Goal: Task Accomplishment & Management: Complete application form

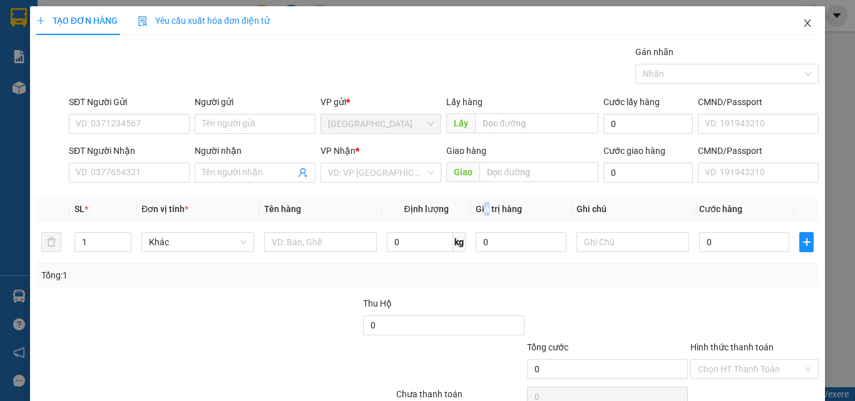
click at [803, 28] on icon "close" at bounding box center [808, 23] width 10 height 10
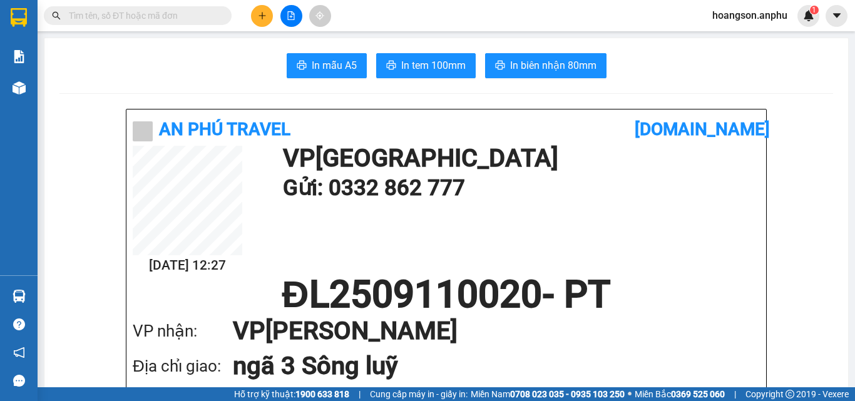
click at [296, 21] on button at bounding box center [292, 16] width 22 height 22
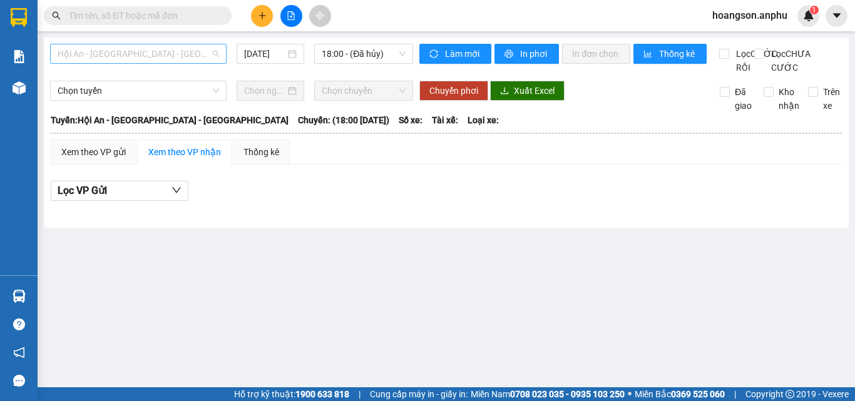
click at [137, 58] on span "Hội An - [GEOGRAPHIC_DATA] - [GEOGRAPHIC_DATA]" at bounding box center [139, 53] width 162 height 19
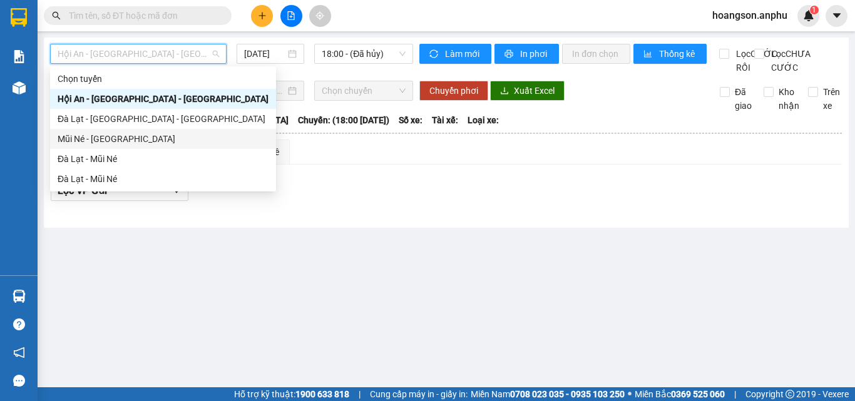
click at [86, 142] on div "Mũi Né - [GEOGRAPHIC_DATA]" at bounding box center [163, 139] width 211 height 14
type input "[DATE]"
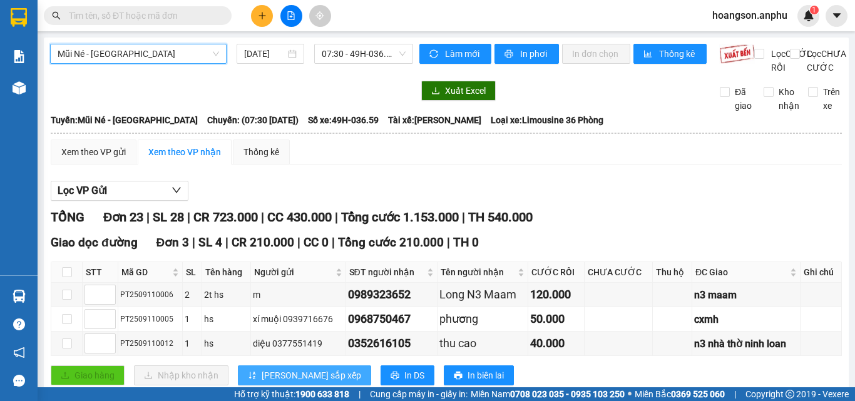
scroll to position [313, 0]
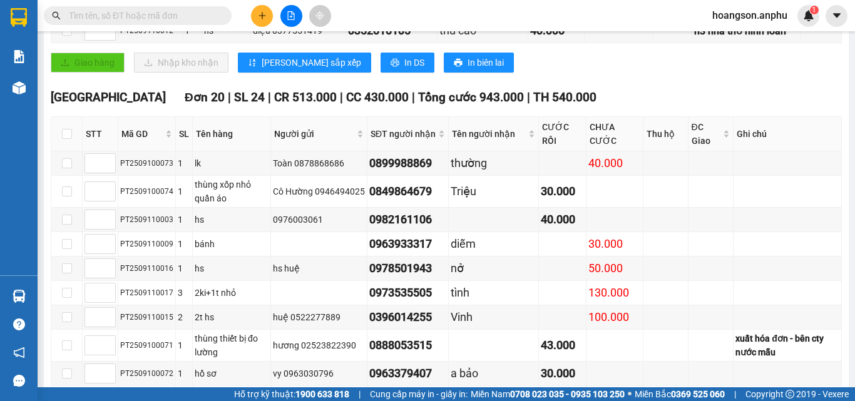
click at [59, 148] on th at bounding box center [66, 134] width 31 height 34
click at [66, 139] on input "checkbox" at bounding box center [67, 134] width 10 height 10
checkbox input "true"
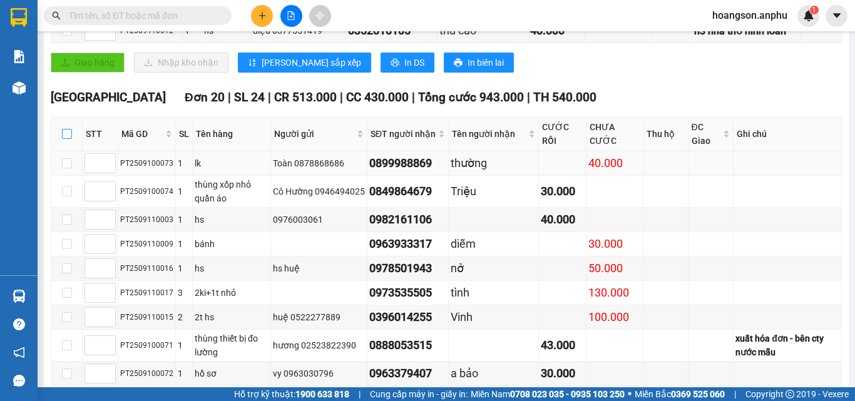
checkbox input "true"
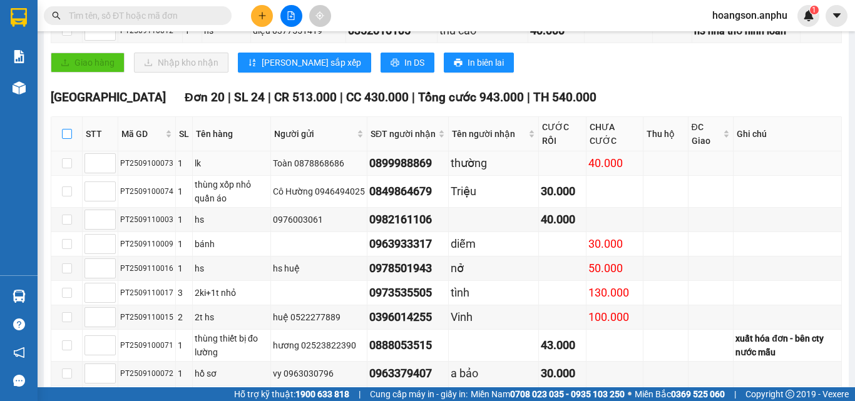
checkbox input "true"
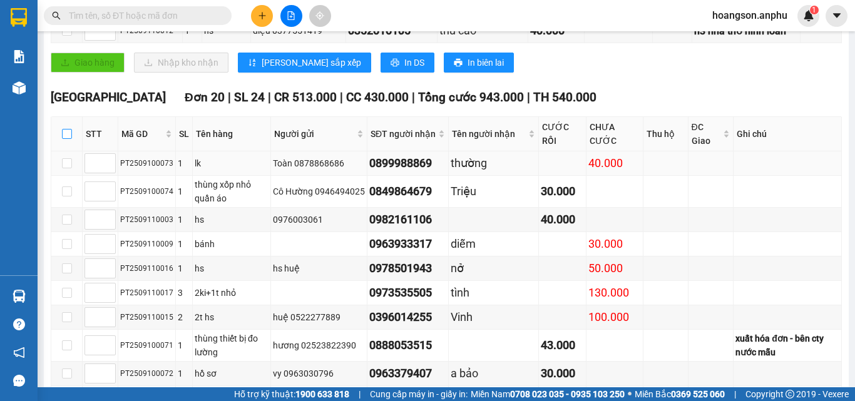
checkbox input "true"
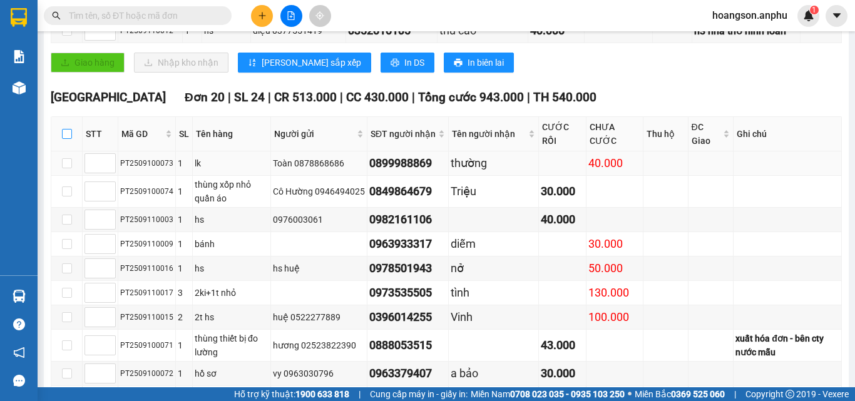
checkbox input "true"
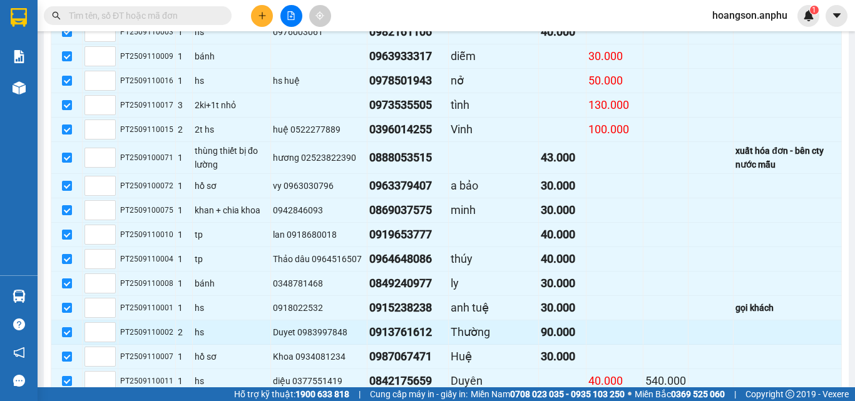
scroll to position [659, 0]
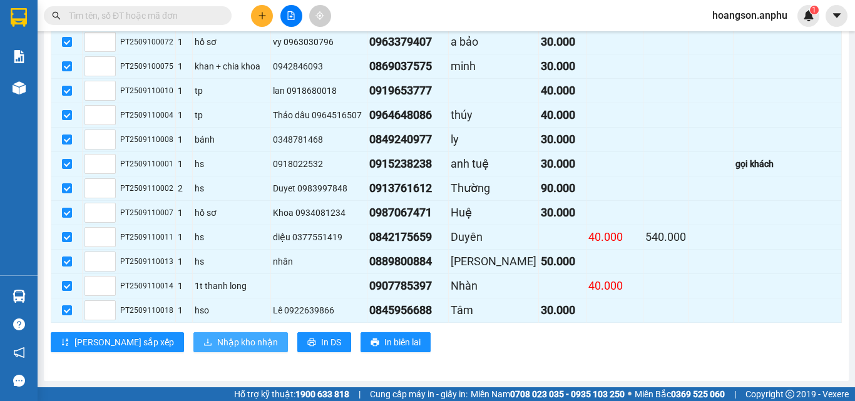
click at [217, 346] on span "Nhập kho nhận" at bounding box center [247, 343] width 61 height 14
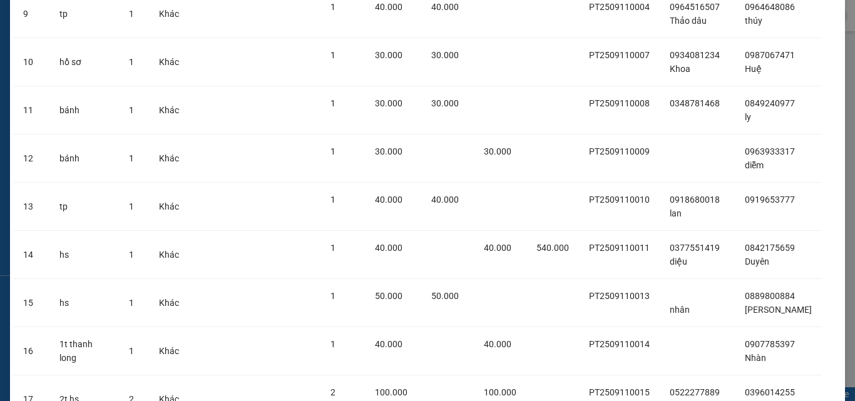
scroll to position [760, 0]
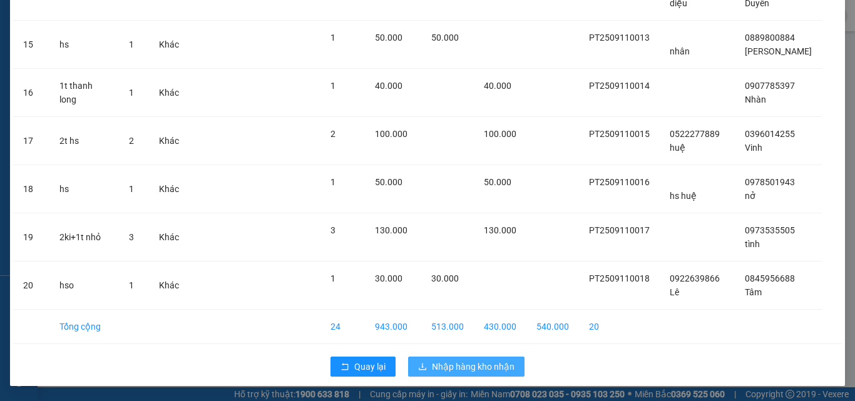
click at [467, 371] on span "Nhập hàng kho nhận" at bounding box center [473, 367] width 83 height 14
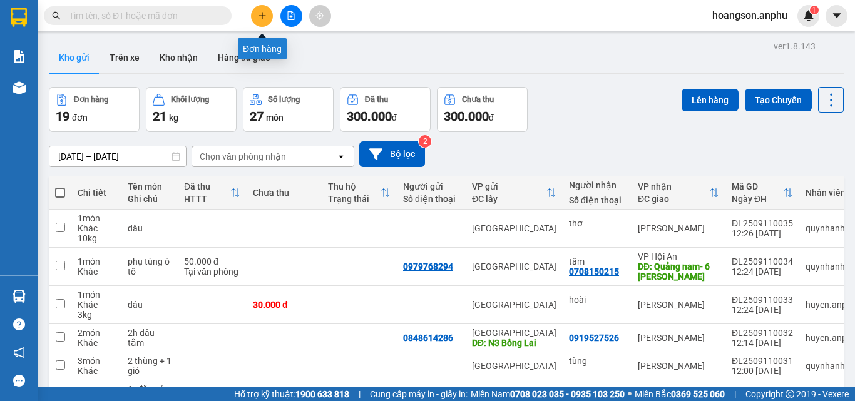
click at [263, 16] on icon "plus" at bounding box center [262, 15] width 7 height 1
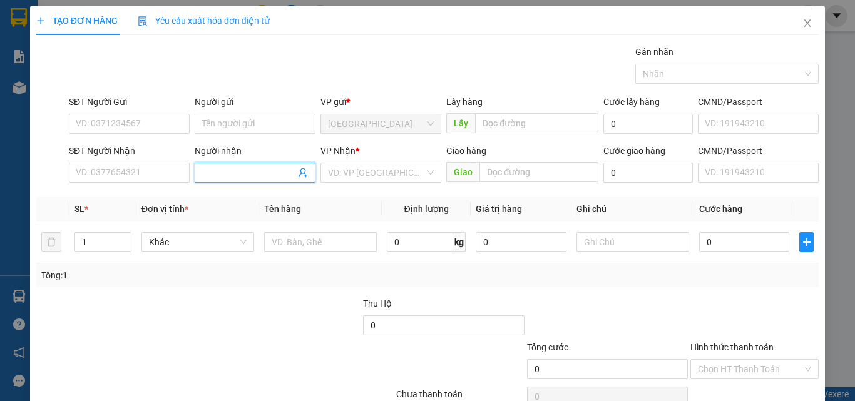
click at [244, 173] on input "Người nhận" at bounding box center [248, 173] width 93 height 14
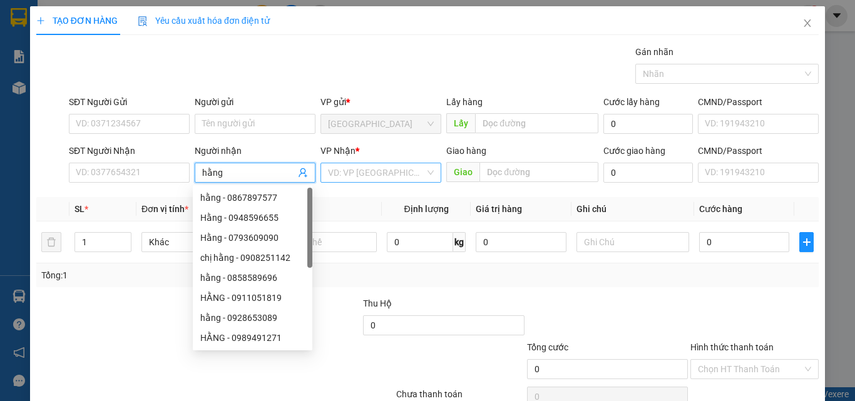
type input "hằng"
click at [377, 169] on input "search" at bounding box center [376, 172] width 97 height 19
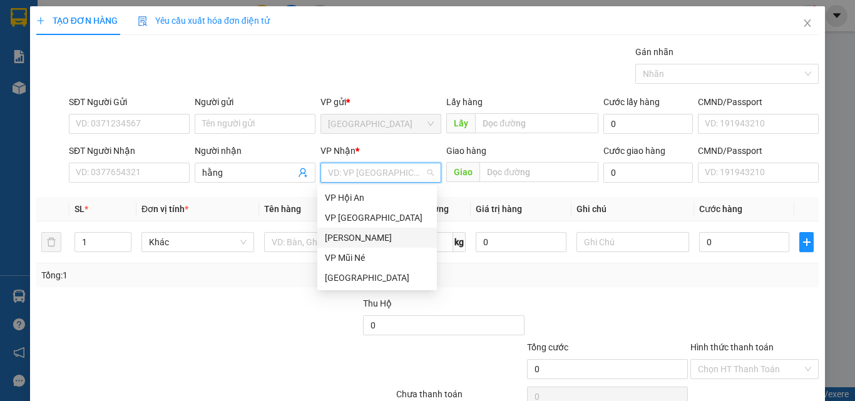
click at [364, 240] on div "[PERSON_NAME]" at bounding box center [377, 238] width 105 height 14
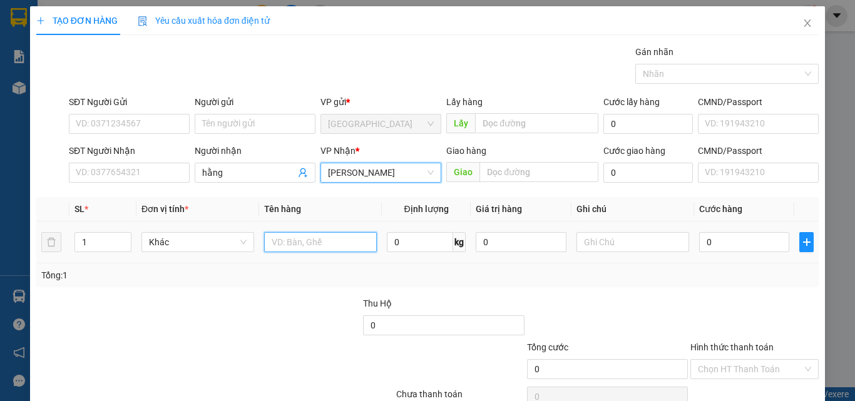
click at [306, 239] on input "text" at bounding box center [320, 242] width 113 height 20
type input "dâu"
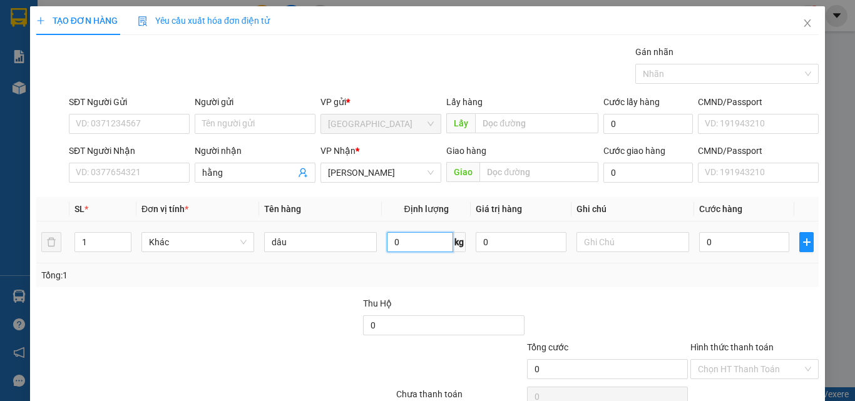
click at [403, 239] on input "0" at bounding box center [420, 242] width 66 height 20
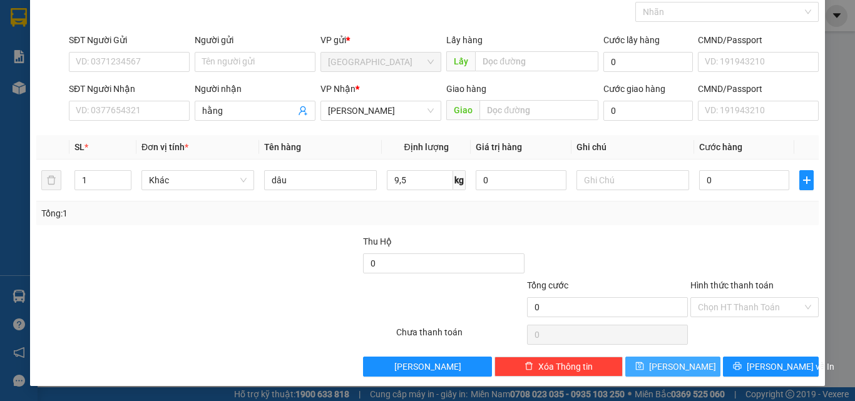
type input "0"
click at [699, 368] on button "[PERSON_NAME]" at bounding box center [674, 367] width 96 height 20
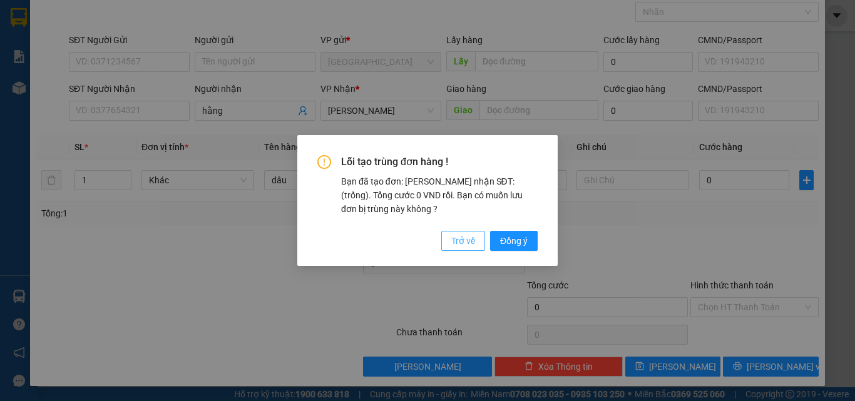
click at [481, 242] on button "Trở về" at bounding box center [463, 241] width 44 height 20
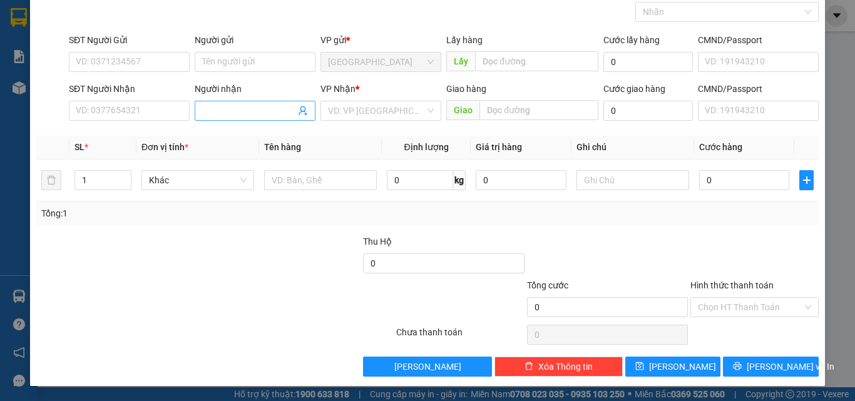
click at [223, 115] on span at bounding box center [255, 111] width 121 height 20
click at [223, 115] on input "Người nhận" at bounding box center [248, 111] width 93 height 14
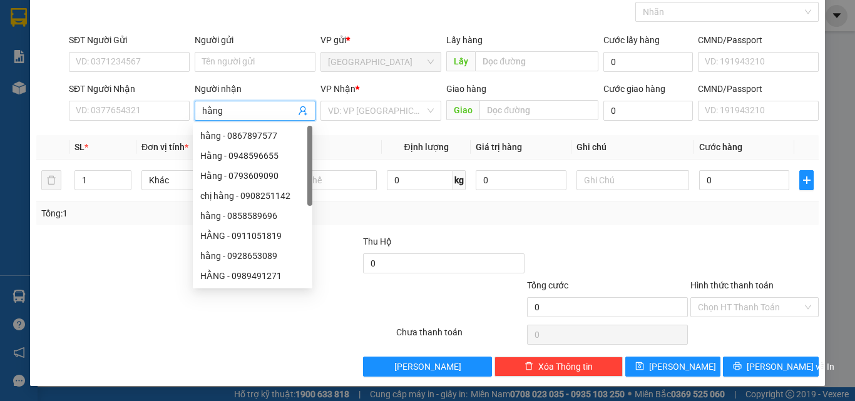
type input "hằng"
click at [349, 121] on div "VP Nhận * VD: VP [GEOGRAPHIC_DATA]" at bounding box center [381, 104] width 121 height 44
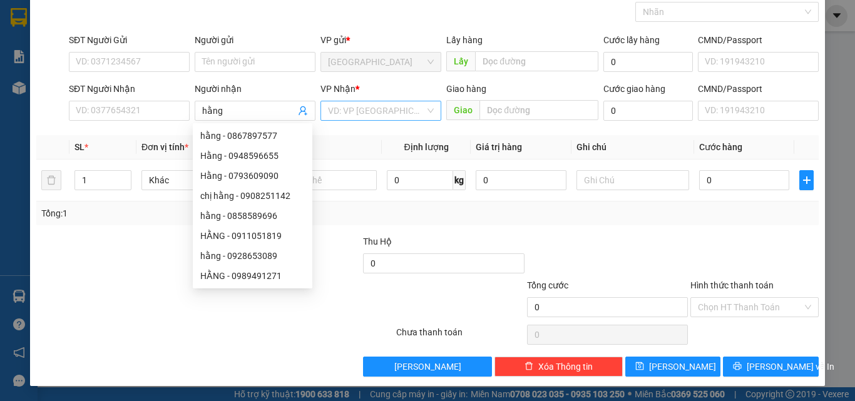
click at [356, 119] on input "search" at bounding box center [376, 110] width 97 height 19
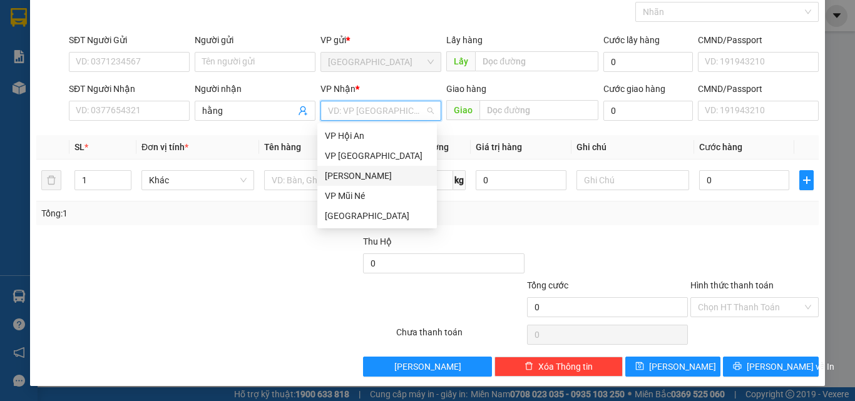
click at [361, 173] on div "[PERSON_NAME]" at bounding box center [377, 176] width 105 height 14
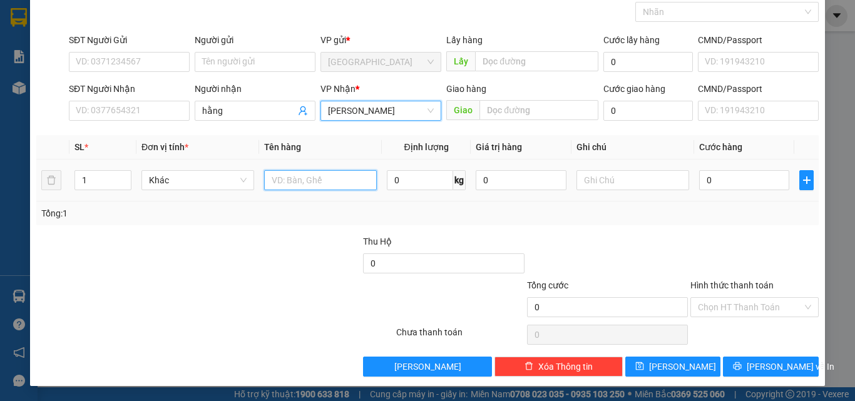
click at [320, 185] on input "text" at bounding box center [320, 180] width 113 height 20
type input "dâu"
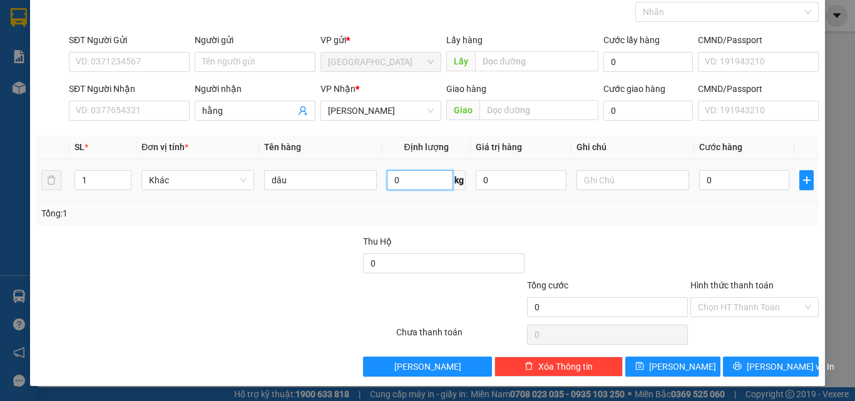
click at [407, 185] on input "0" at bounding box center [420, 180] width 66 height 20
type input "0"
click at [664, 368] on button "[PERSON_NAME]" at bounding box center [674, 367] width 96 height 20
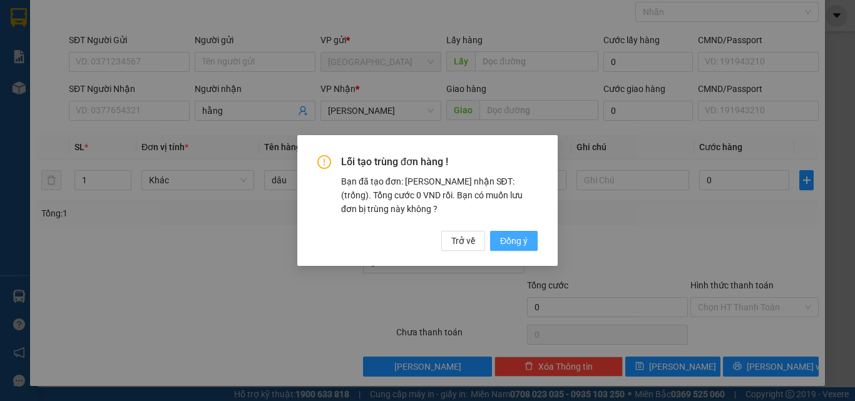
click at [516, 236] on span "Đồng ý" at bounding box center [514, 241] width 28 height 14
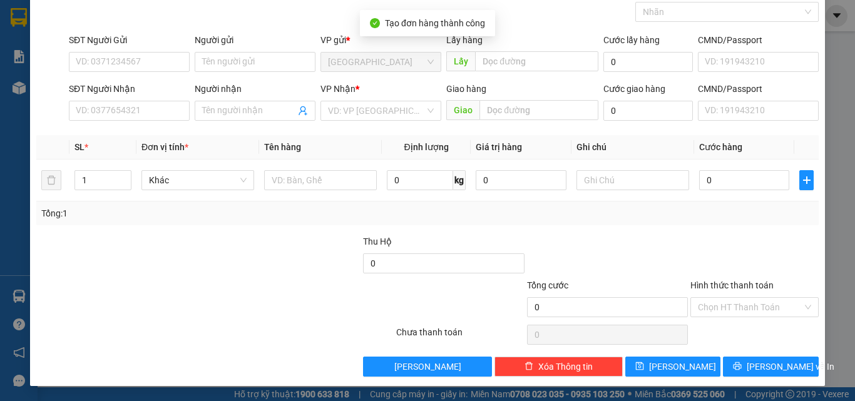
scroll to position [0, 0]
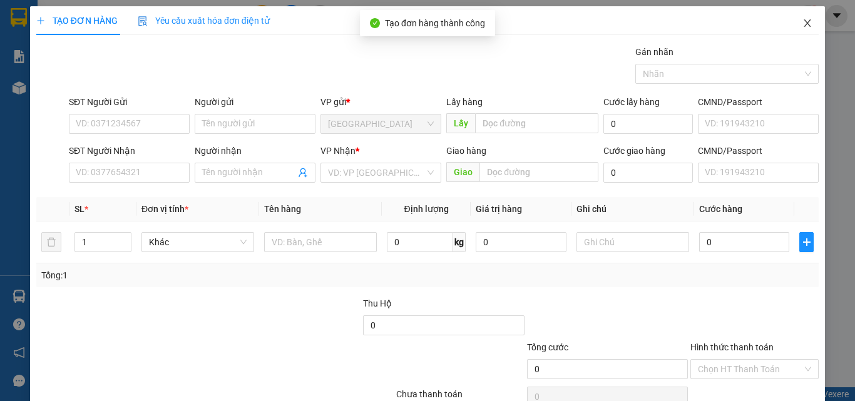
click at [805, 22] on icon "close" at bounding box center [808, 23] width 7 height 8
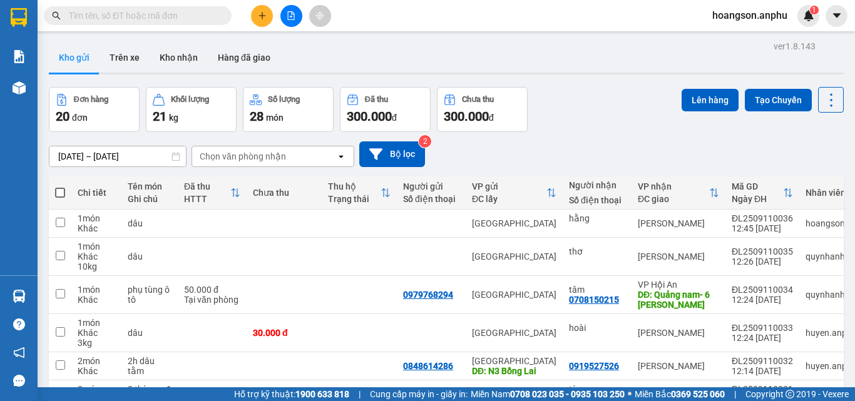
click at [271, 20] on button at bounding box center [262, 16] width 22 height 22
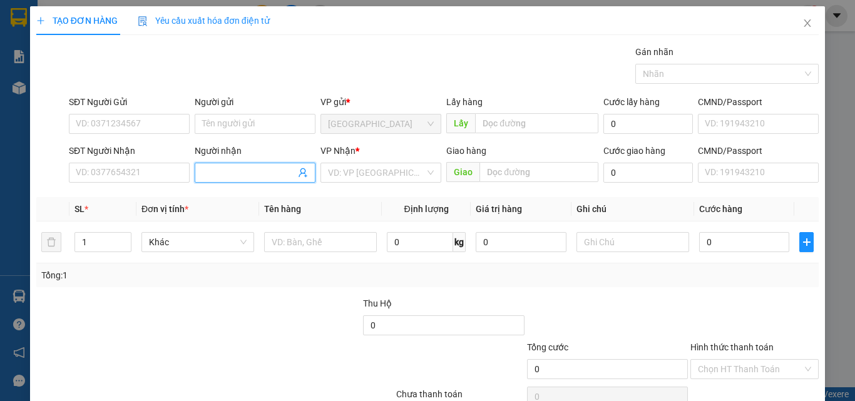
click at [232, 167] on input "Người nhận" at bounding box center [248, 173] width 93 height 14
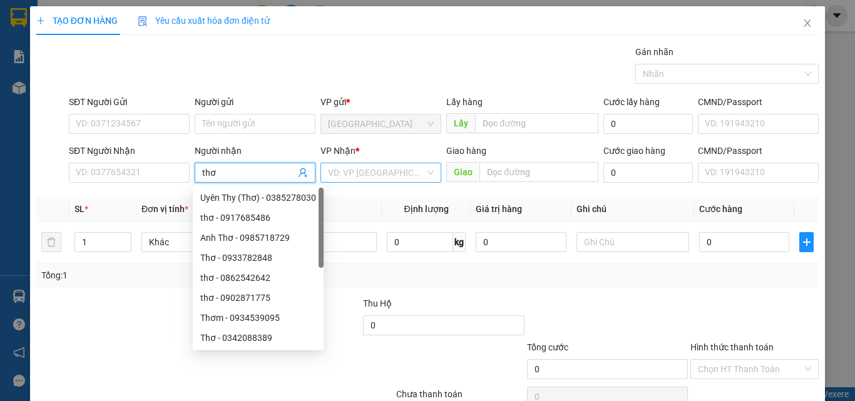
type input "thơ"
click at [364, 172] on input "search" at bounding box center [376, 172] width 97 height 19
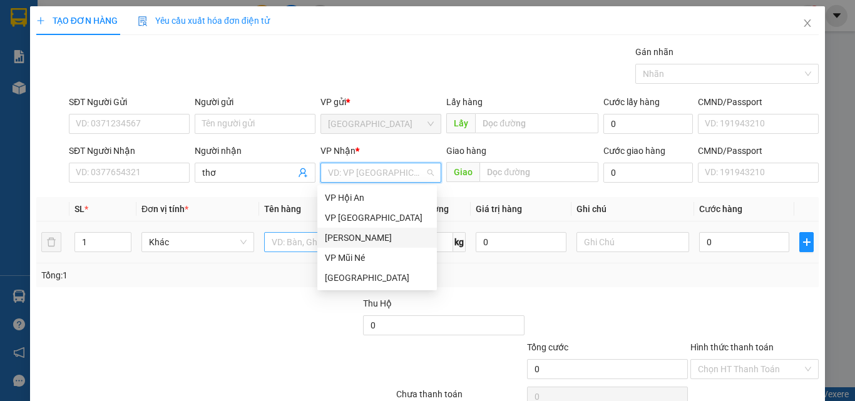
drag, startPoint x: 364, startPoint y: 239, endPoint x: 349, endPoint y: 237, distance: 14.5
click at [363, 239] on div "[PERSON_NAME]" at bounding box center [377, 238] width 105 height 14
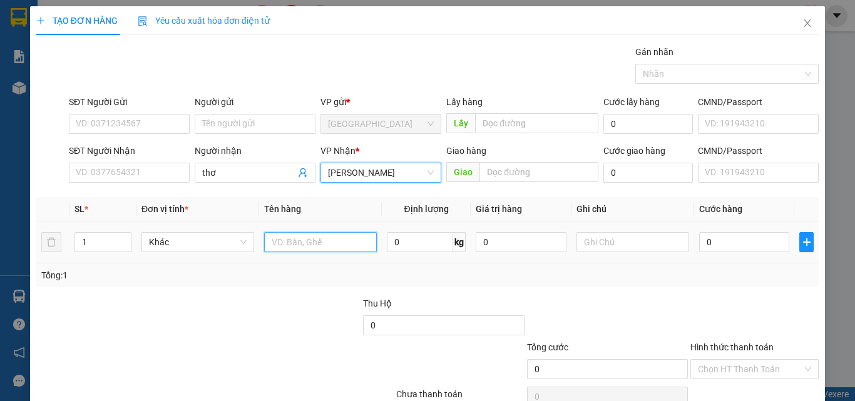
click at [302, 239] on input "text" at bounding box center [320, 242] width 113 height 20
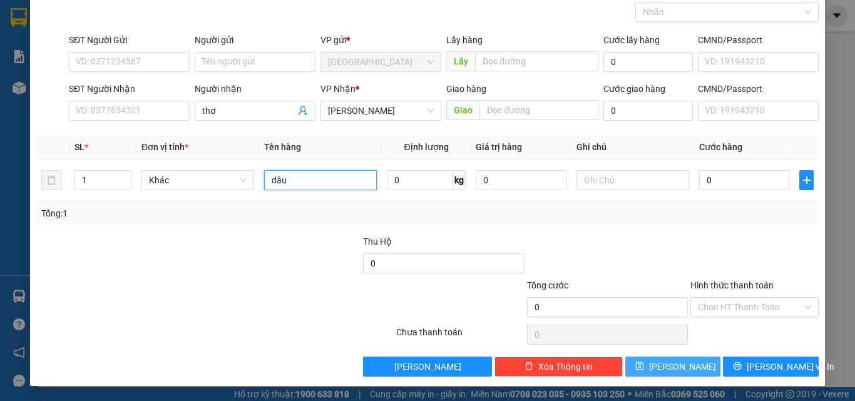
type input "dâu"
click at [688, 374] on button "[PERSON_NAME]" at bounding box center [674, 367] width 96 height 20
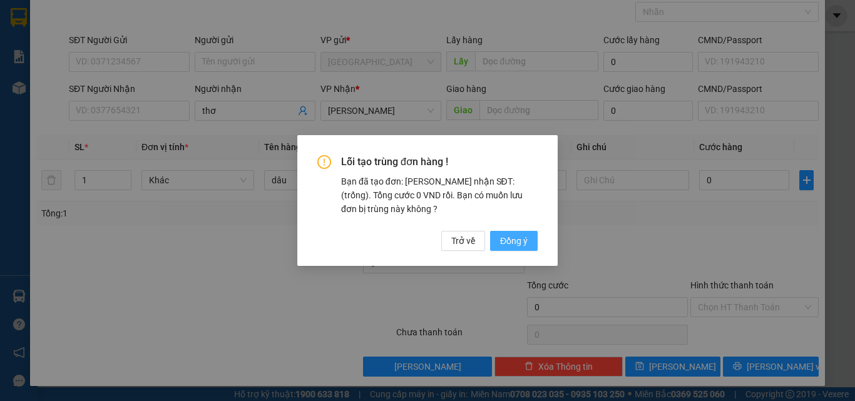
click at [520, 242] on span "Đồng ý" at bounding box center [514, 241] width 28 height 14
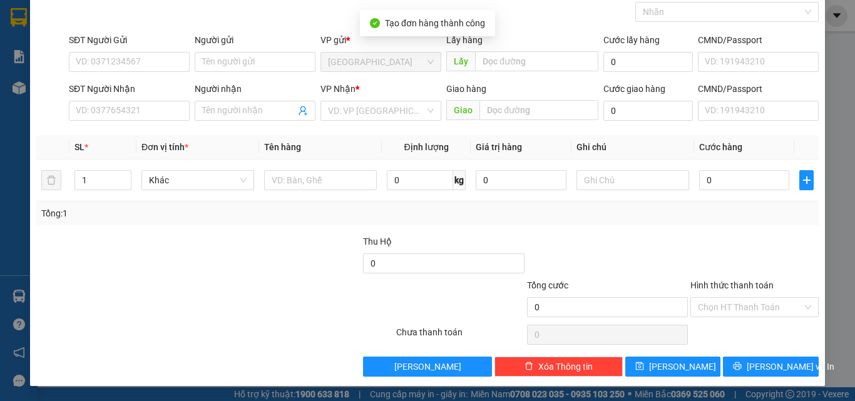
scroll to position [0, 0]
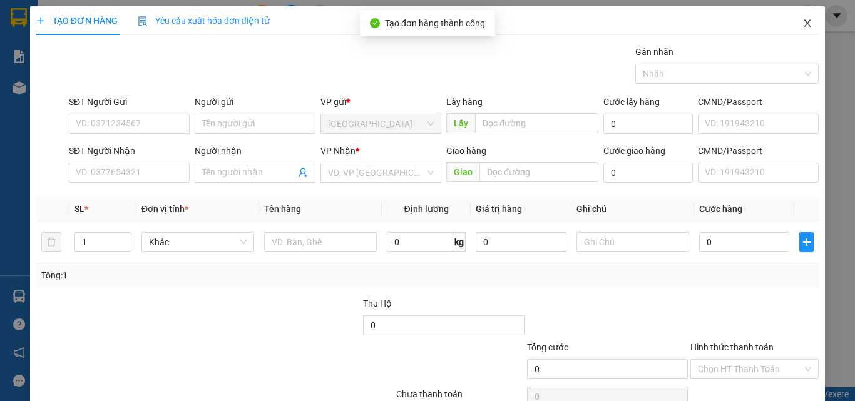
click at [803, 23] on icon "close" at bounding box center [808, 23] width 10 height 10
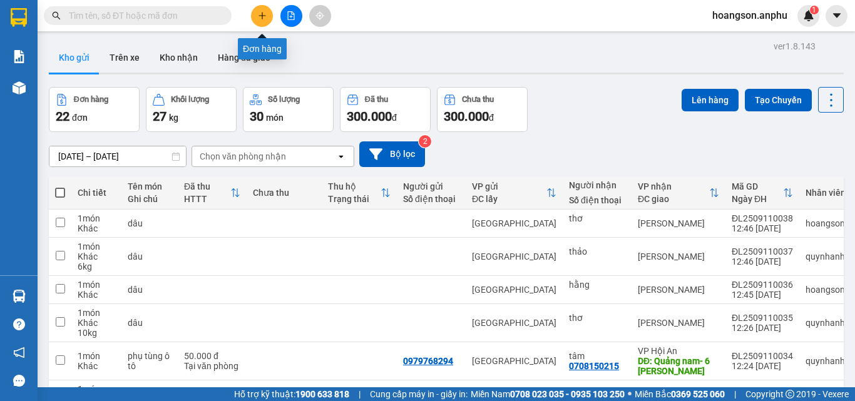
click at [267, 19] on button at bounding box center [262, 16] width 22 height 22
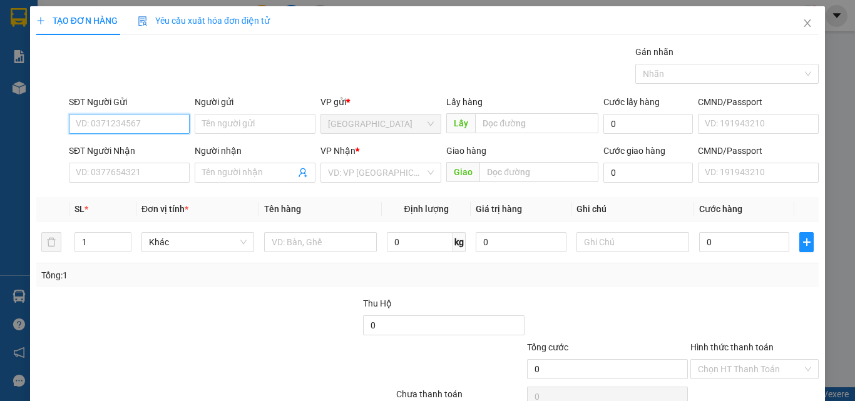
click at [123, 123] on input "SĐT Người Gửi" at bounding box center [129, 124] width 121 height 20
type input "0783583008"
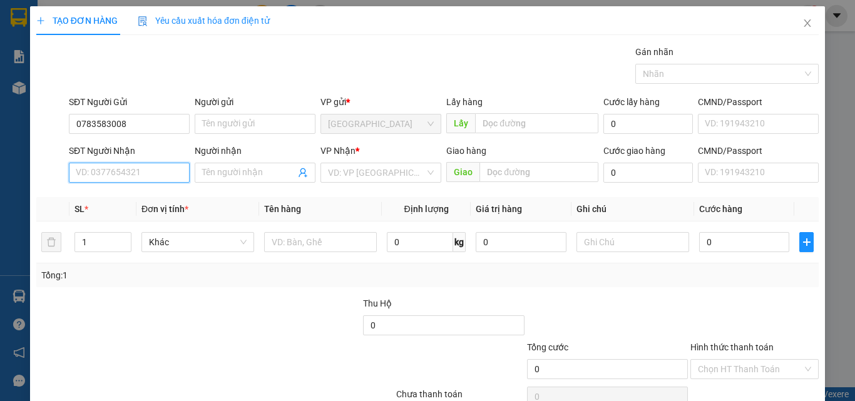
click at [126, 176] on input "SĐT Người Nhận" at bounding box center [129, 173] width 121 height 20
click at [378, 168] on input "search" at bounding box center [376, 172] width 97 height 19
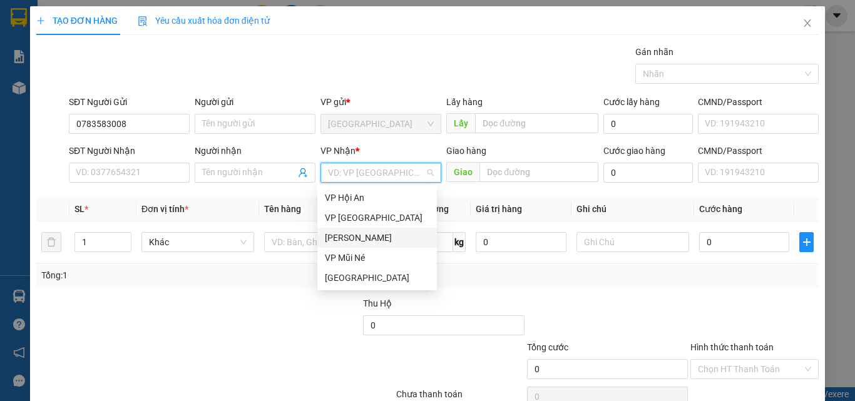
click at [356, 239] on div "[PERSON_NAME]" at bounding box center [377, 238] width 105 height 14
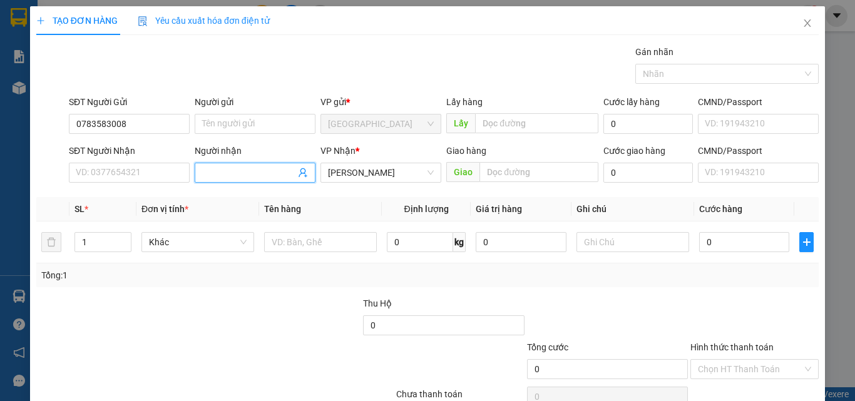
click at [244, 175] on input "Người nhận" at bounding box center [248, 173] width 93 height 14
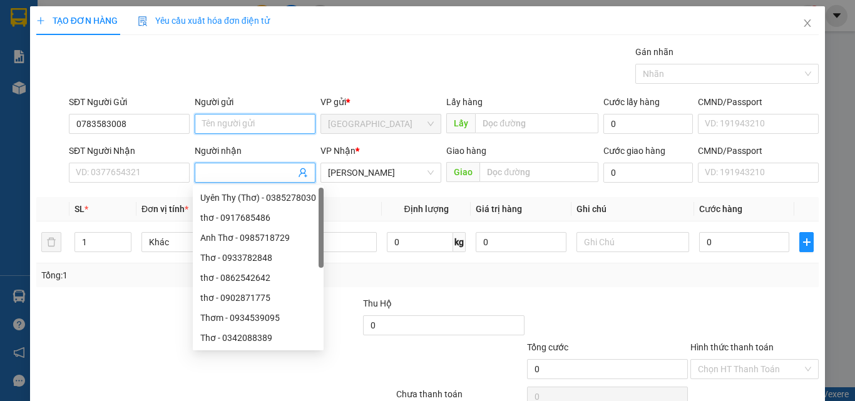
click at [230, 114] on input "Người gửi" at bounding box center [255, 124] width 121 height 20
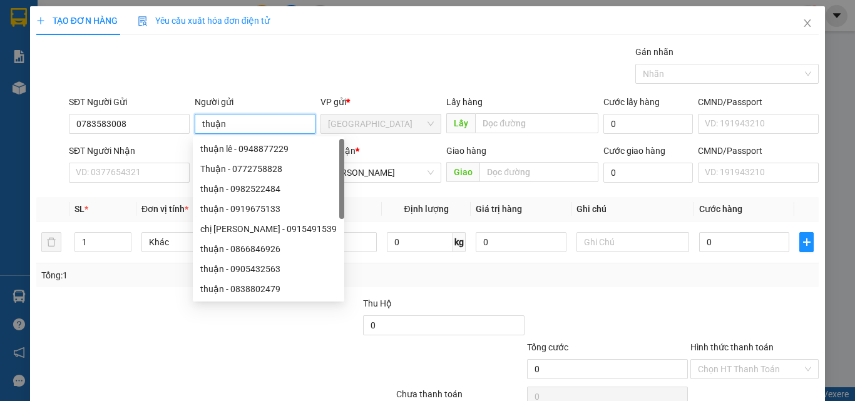
type input "thuận"
click at [252, 94] on div "Transit Pickup Surcharge Ids Transit Deliver Surcharge Ids Transit Deliver Surc…" at bounding box center [427, 242] width 783 height 394
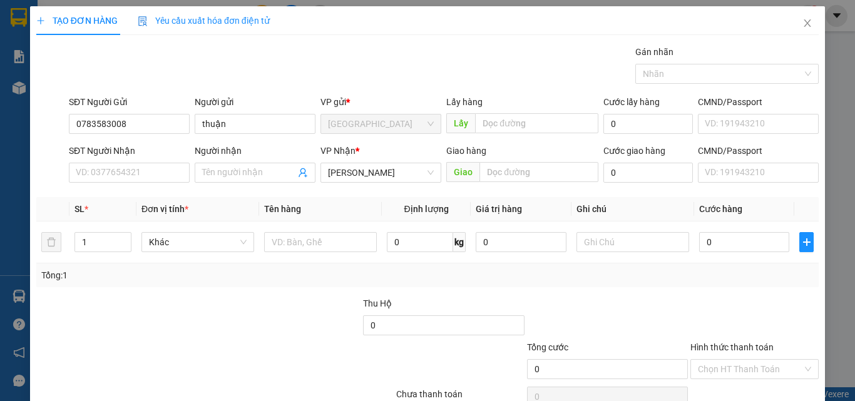
scroll to position [62, 0]
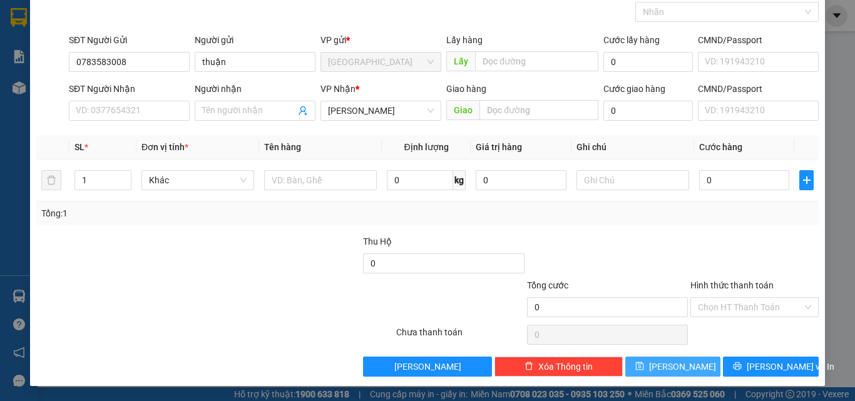
click at [684, 357] on button "[PERSON_NAME]" at bounding box center [674, 367] width 96 height 20
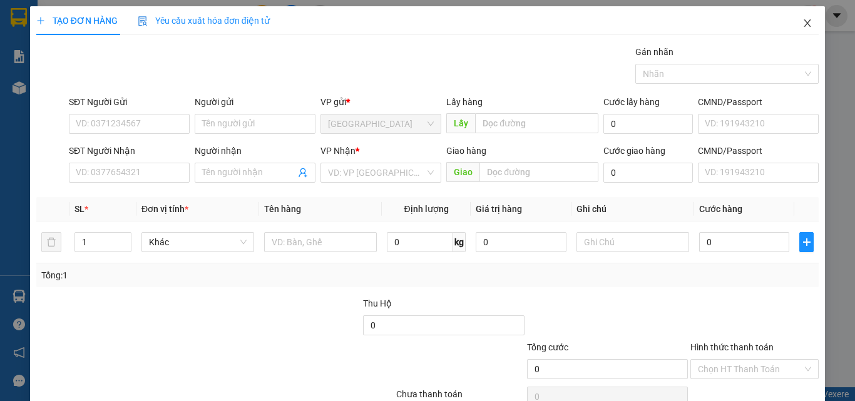
click at [805, 28] on span "Close" at bounding box center [807, 23] width 35 height 35
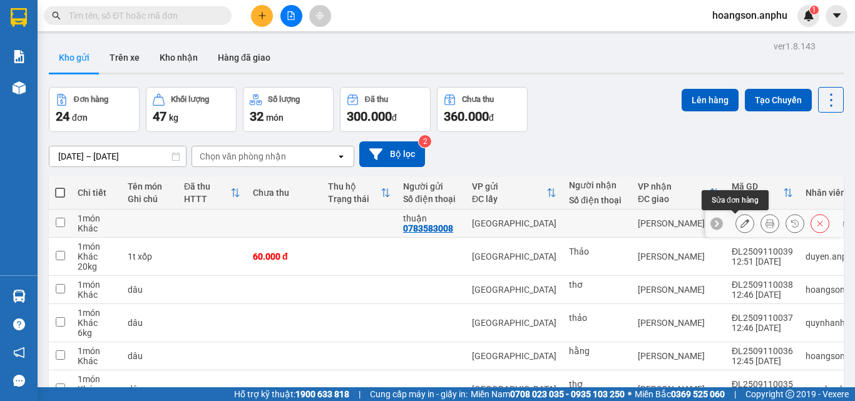
click at [740, 224] on button at bounding box center [745, 224] width 18 height 22
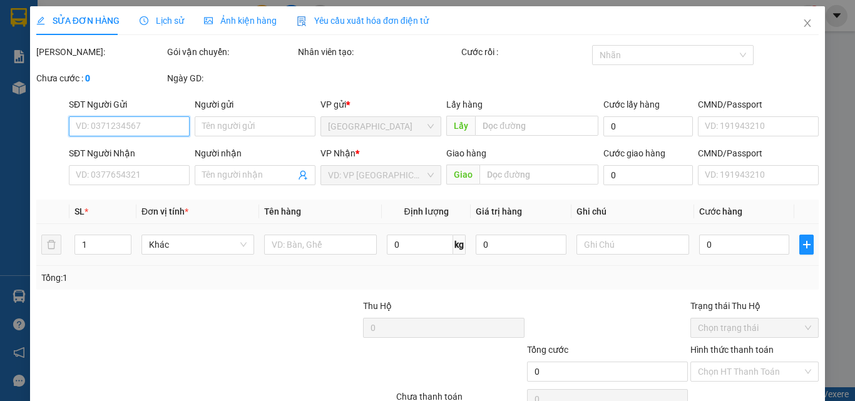
type input "0783583008"
type input "thuận"
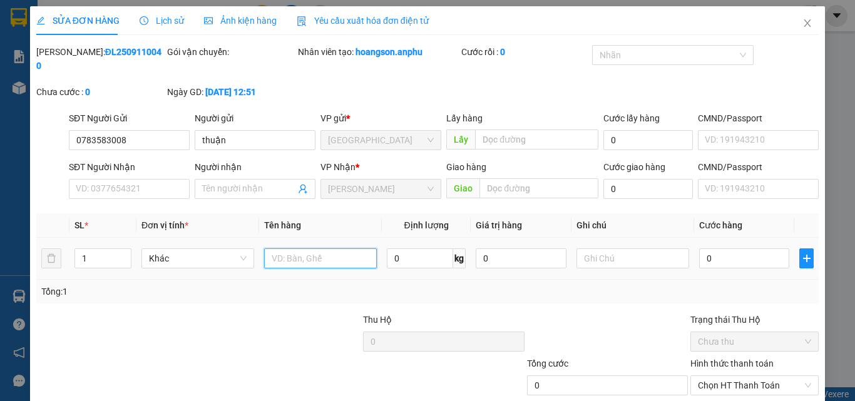
click at [299, 249] on input "text" at bounding box center [320, 259] width 113 height 20
type input "laptop"
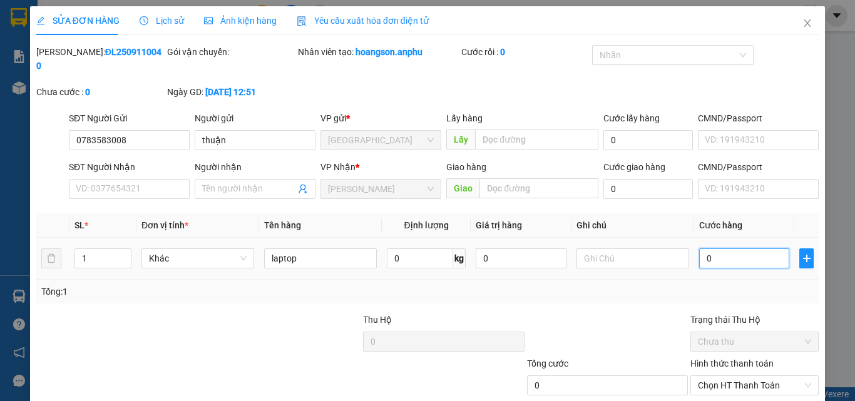
click at [741, 249] on input "0" at bounding box center [744, 259] width 90 height 20
type input "1"
type input "10"
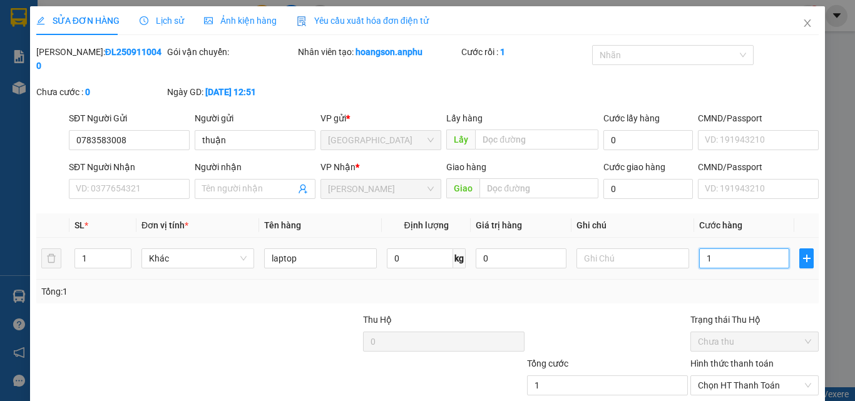
type input "10"
type input "100"
type input "1.000"
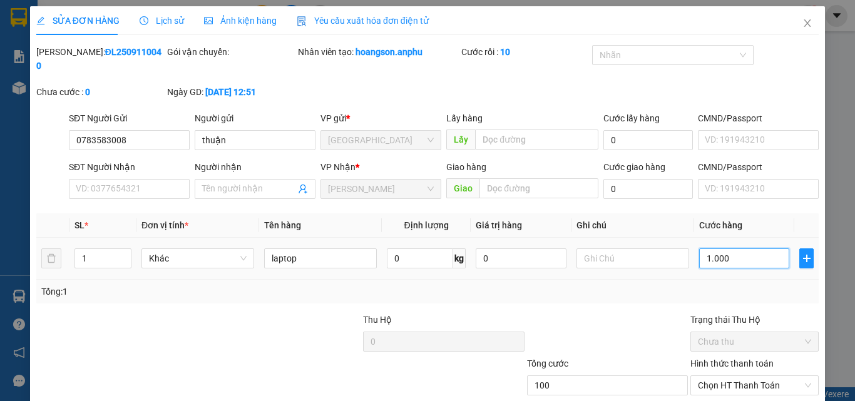
type input "1.000"
type input "10.000"
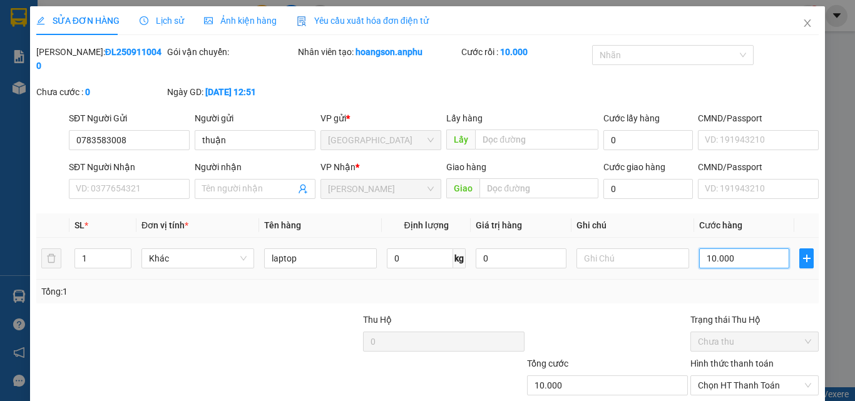
type input "100.000"
click at [642, 296] on div "Total Paid Fee 0 Total UnPaid Fee 0 Cash Collection Total Fee Mã ĐH: ĐL25091100…" at bounding box center [427, 250] width 783 height 410
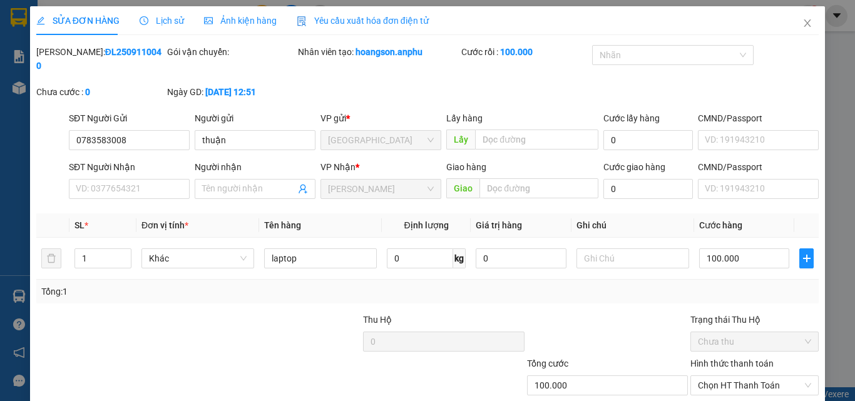
scroll to position [63, 0]
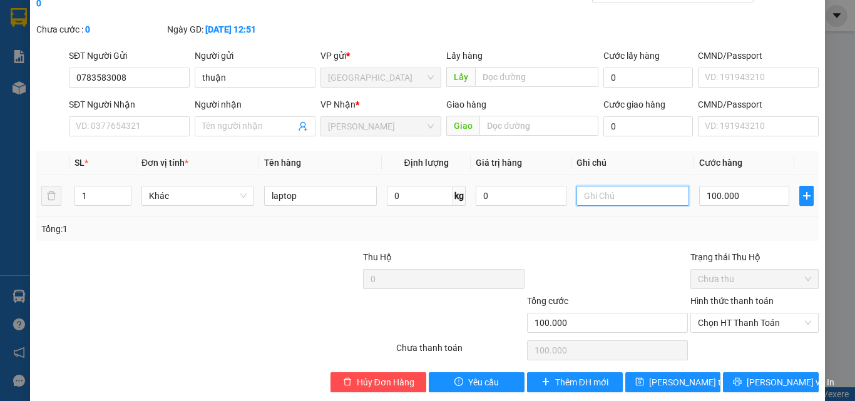
click at [609, 188] on input "text" at bounding box center [633, 196] width 113 height 20
type input "khách k bao cẩn thận"
click at [621, 222] on div "Tổng: 1" at bounding box center [427, 229] width 773 height 14
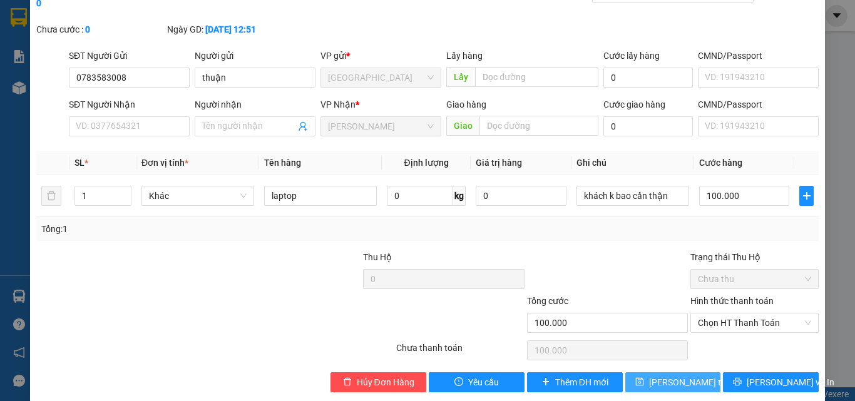
click at [692, 376] on span "[PERSON_NAME] thay đổi" at bounding box center [699, 383] width 100 height 14
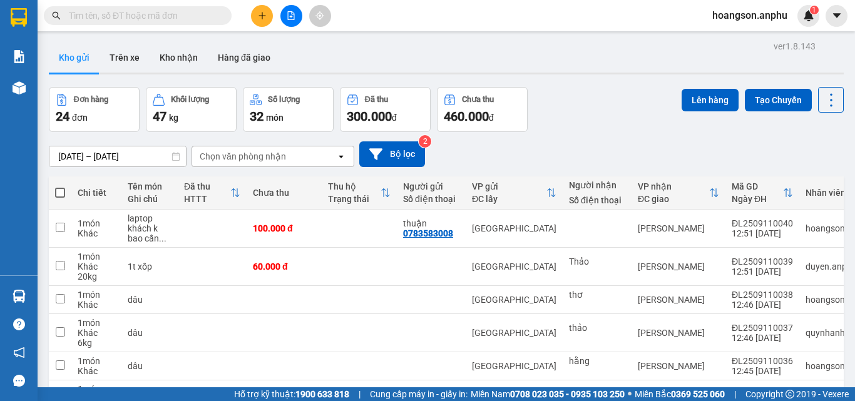
click at [271, 24] on div at bounding box center [291, 16] width 94 height 22
click at [269, 19] on button at bounding box center [262, 16] width 22 height 22
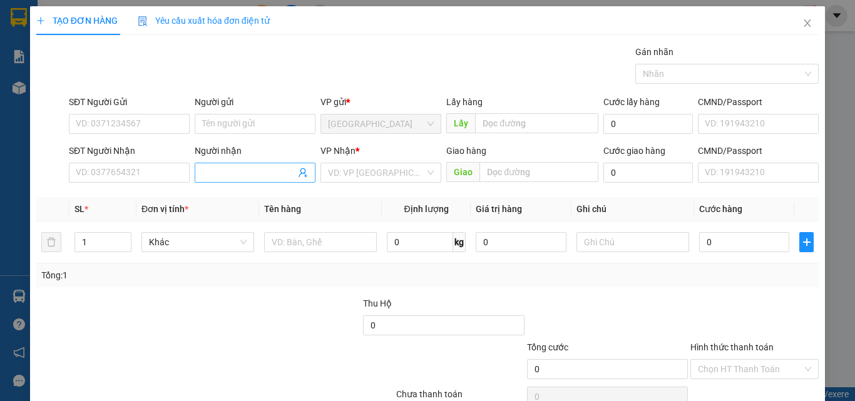
click at [248, 173] on input "Người nhận" at bounding box center [248, 173] width 93 height 14
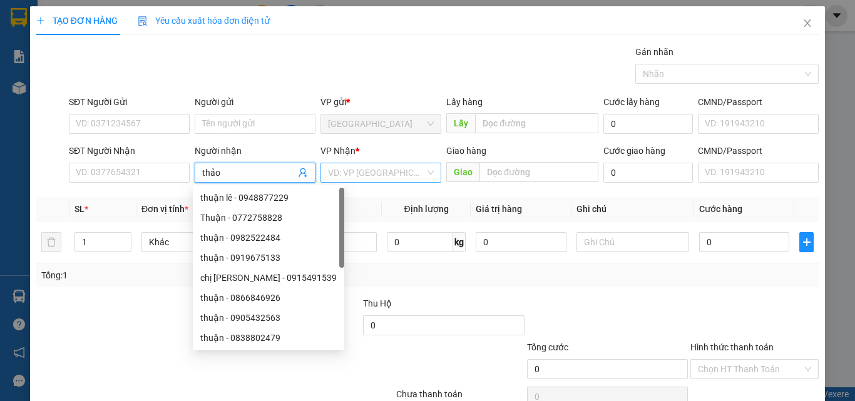
type input "thảo"
click at [358, 172] on input "search" at bounding box center [376, 172] width 97 height 19
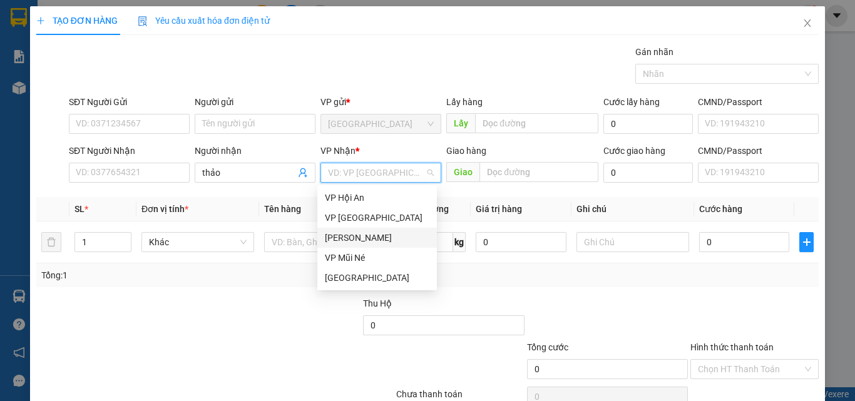
click at [359, 242] on div "[PERSON_NAME]" at bounding box center [377, 238] width 105 height 14
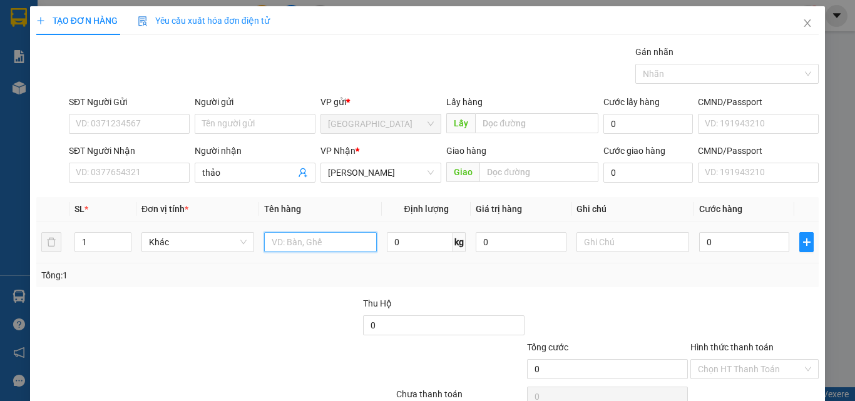
click at [304, 243] on input "text" at bounding box center [320, 242] width 113 height 20
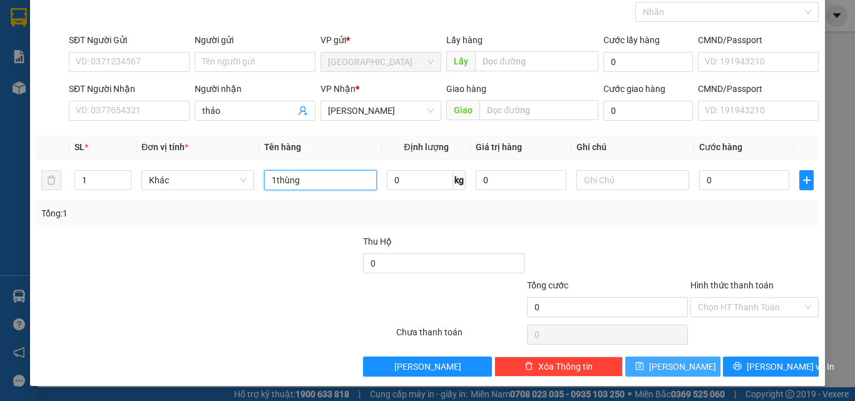
type input "1thùng"
click at [676, 372] on span "[PERSON_NAME]" at bounding box center [682, 367] width 67 height 14
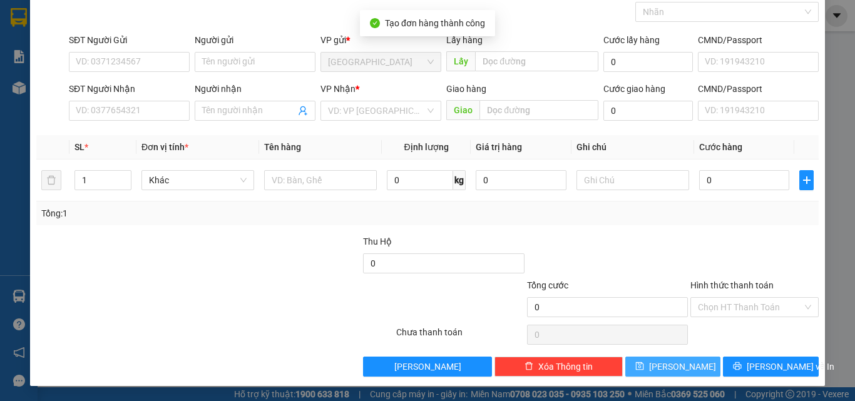
scroll to position [0, 0]
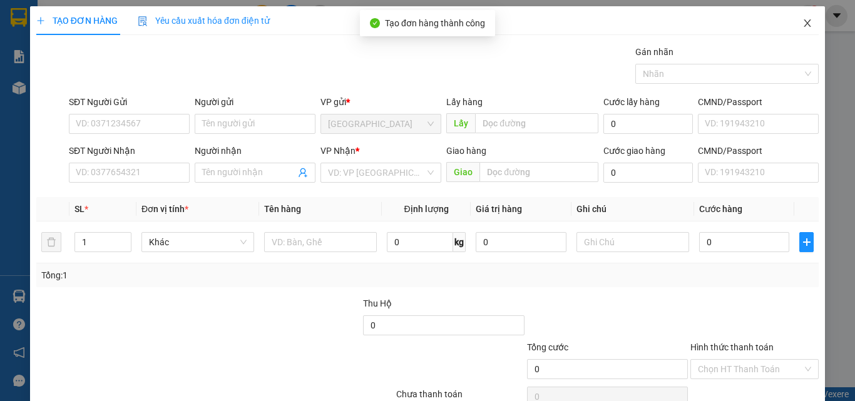
click at [806, 23] on span "Close" at bounding box center [807, 23] width 35 height 35
